Goal: Task Accomplishment & Management: Manage account settings

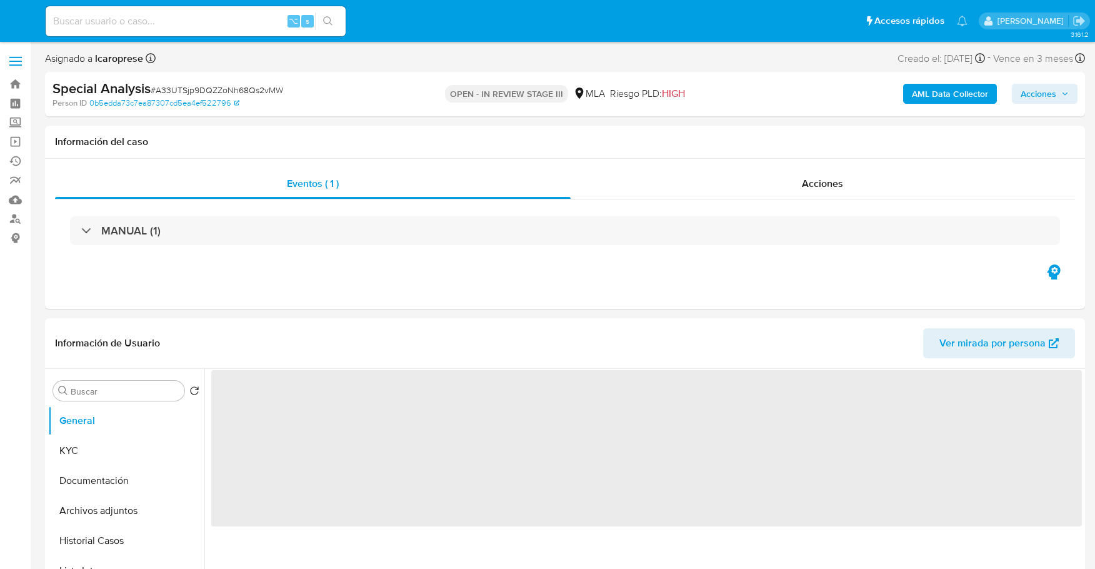
select select "10"
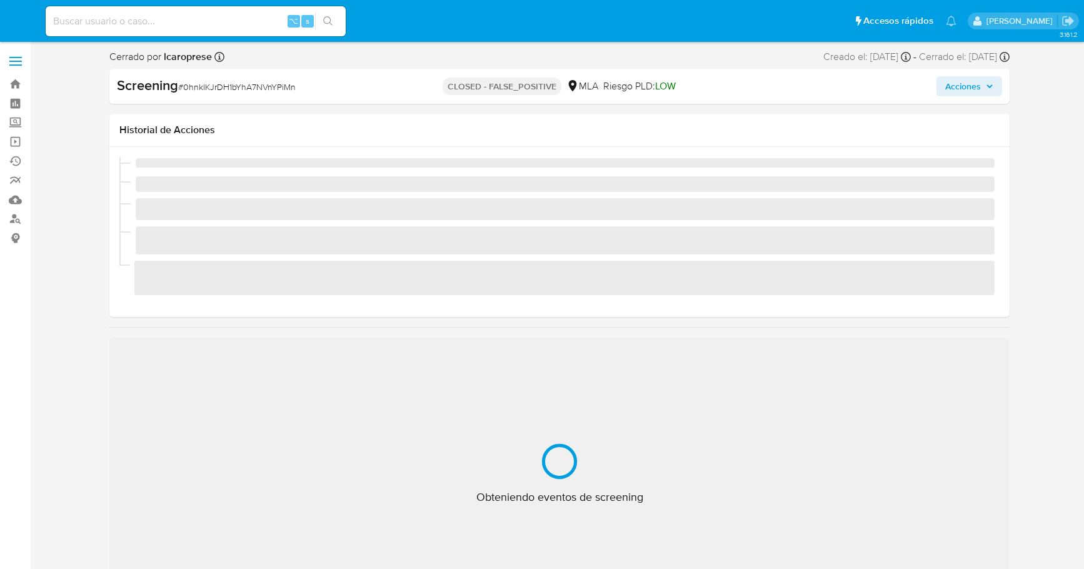
select select "10"
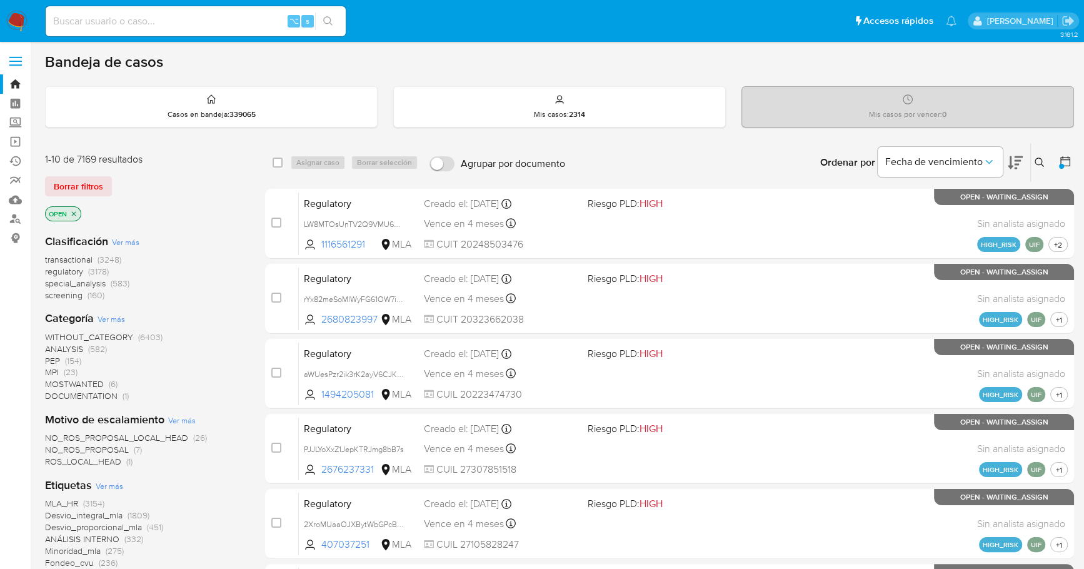
click at [496, 62] on div "Bandeja de casos" at bounding box center [559, 62] width 1029 height 19
